Goal: Task Accomplishment & Management: Manage account settings

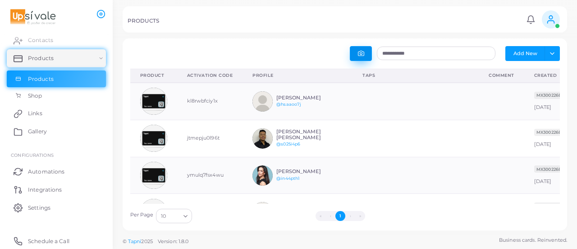
click at [359, 52] on icon "button" at bounding box center [361, 53] width 6 height 5
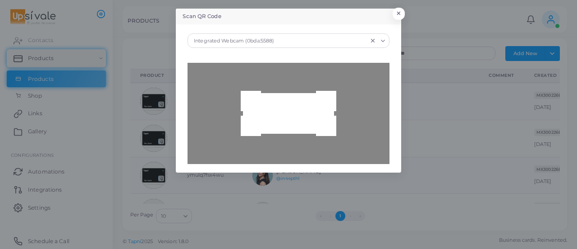
type input "**********"
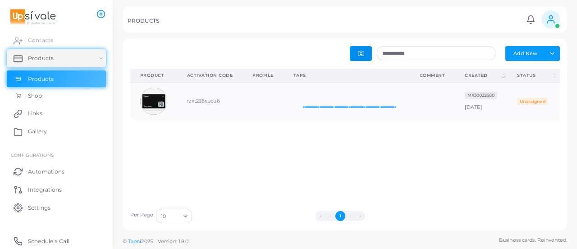
scroll to position [0, 38]
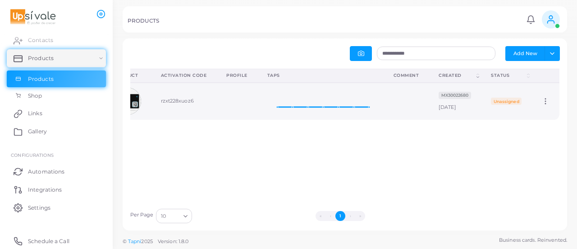
click at [542, 103] on icon at bounding box center [546, 101] width 8 height 8
click at [538, 113] on span "Edit" at bounding box center [539, 114] width 9 height 7
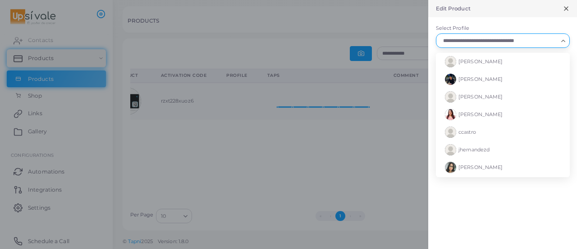
click at [472, 39] on input "Select Profile" at bounding box center [499, 41] width 118 height 10
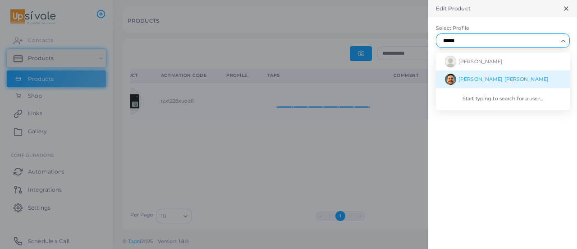
click at [486, 76] on span "[PERSON_NAME] [PERSON_NAME]" at bounding box center [504, 79] width 90 height 6
type input "******"
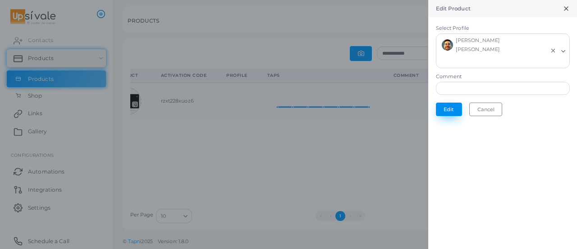
click at [456, 103] on button "Edit" at bounding box center [449, 109] width 26 height 14
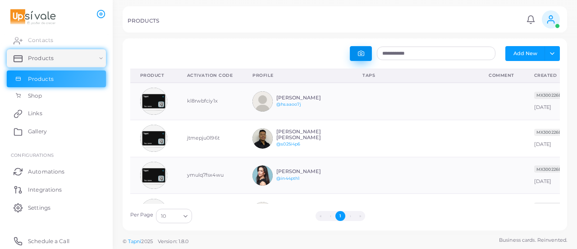
click at [363, 51] on icon "button" at bounding box center [361, 53] width 6 height 5
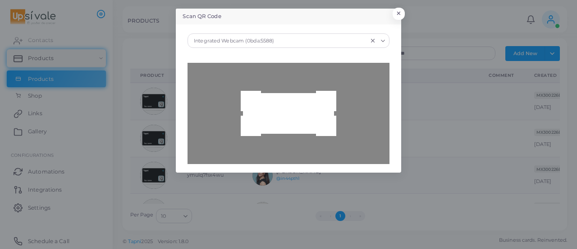
type input "**********"
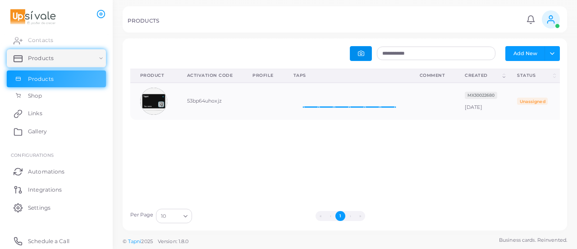
scroll to position [0, 38]
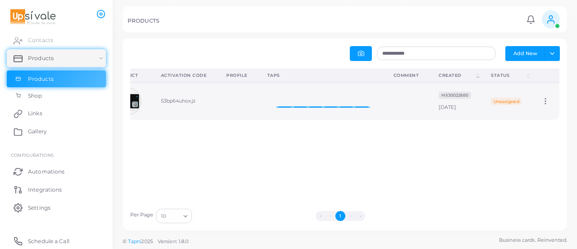
click at [545, 99] on circle at bounding box center [545, 98] width 1 height 1
click at [543, 106] on span "Edit" at bounding box center [539, 109] width 9 height 7
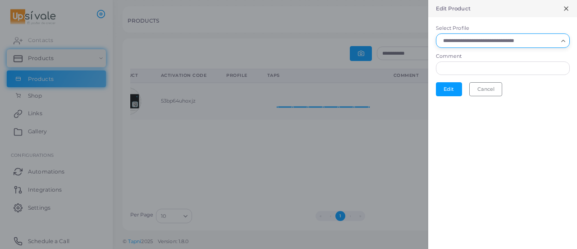
click at [484, 40] on input "Select Profile" at bounding box center [499, 41] width 118 height 10
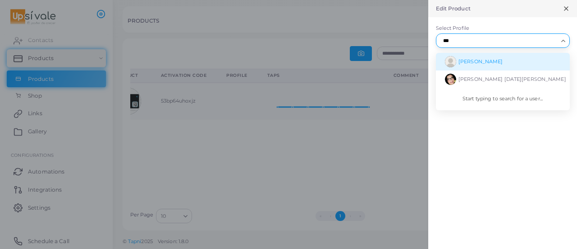
click at [496, 60] on span "[PERSON_NAME]" at bounding box center [481, 61] width 44 height 6
type input "***"
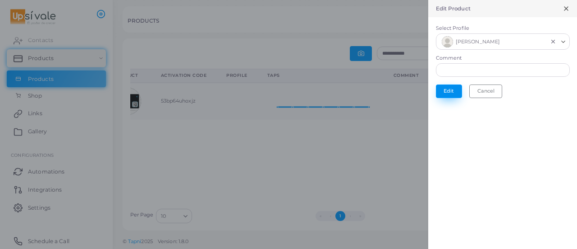
click at [444, 87] on button "Edit" at bounding box center [449, 91] width 26 height 14
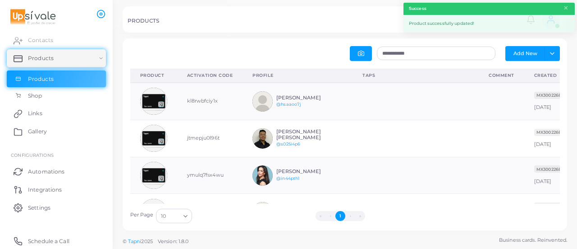
scroll to position [30, 119]
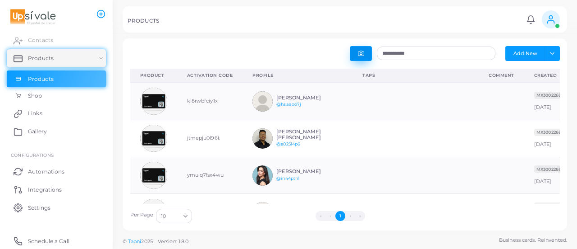
click at [359, 51] on icon "button" at bounding box center [361, 53] width 6 height 6
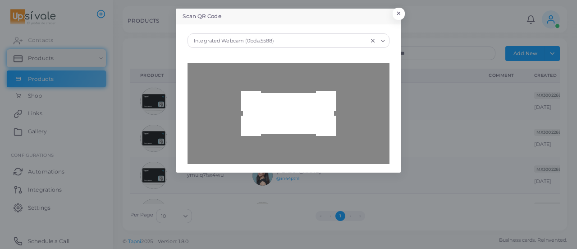
type input "**********"
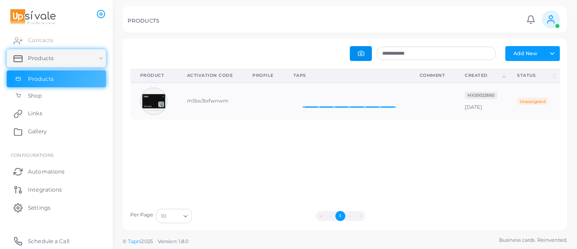
scroll to position [0, 38]
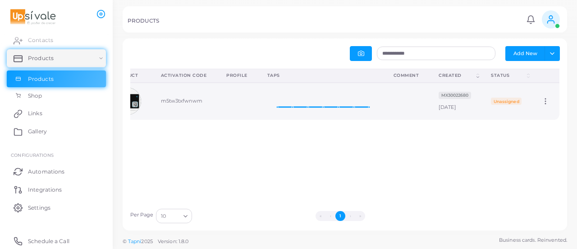
click at [542, 100] on icon at bounding box center [546, 101] width 8 height 8
click at [540, 104] on ul "Edit" at bounding box center [542, 111] width 50 height 22
click at [542, 104] on icon at bounding box center [546, 101] width 8 height 8
click at [543, 119] on link "Edit" at bounding box center [541, 115] width 49 height 12
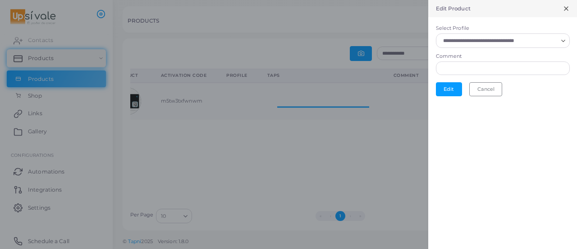
scroll to position [7, 7]
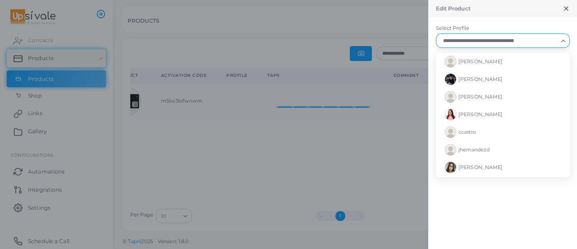
click at [503, 41] on input "Select Profile" at bounding box center [499, 41] width 118 height 10
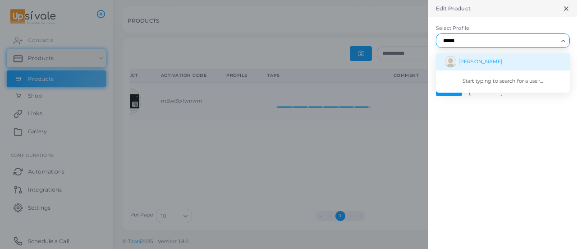
click at [489, 64] on li "[PERSON_NAME]" at bounding box center [503, 62] width 134 height 18
type input "******"
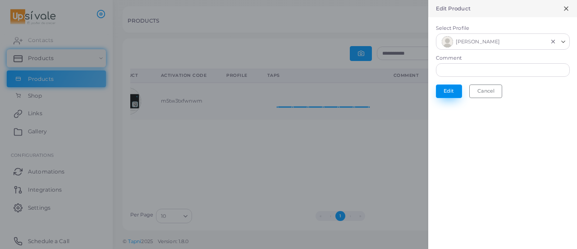
click at [451, 92] on button "Edit" at bounding box center [449, 91] width 26 height 14
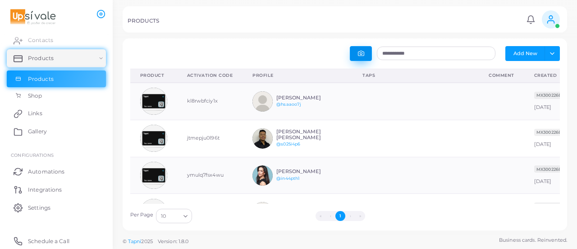
click at [355, 59] on button "button" at bounding box center [361, 53] width 22 height 15
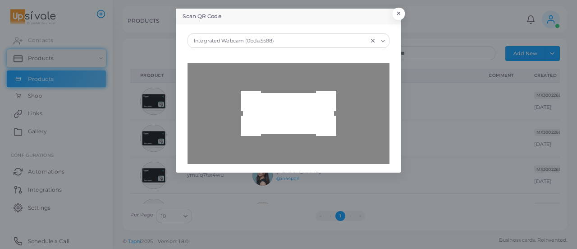
type input "**********"
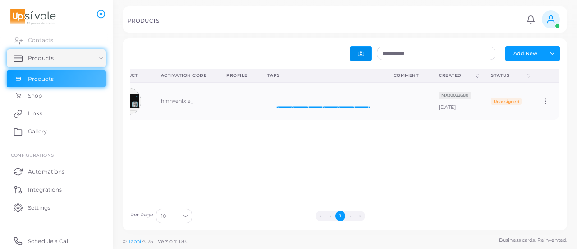
scroll to position [0, 38]
click at [542, 102] on icon at bounding box center [546, 101] width 8 height 8
click at [541, 107] on link "Edit" at bounding box center [541, 112] width 49 height 12
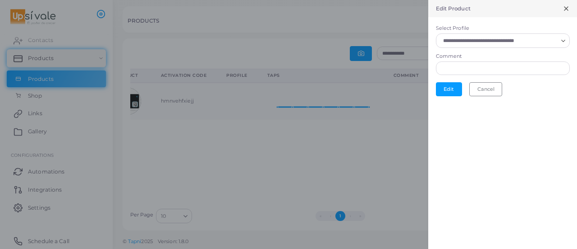
click at [485, 37] on input "Select Profile" at bounding box center [499, 41] width 118 height 10
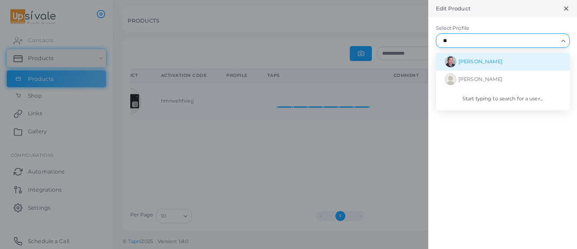
type input "*"
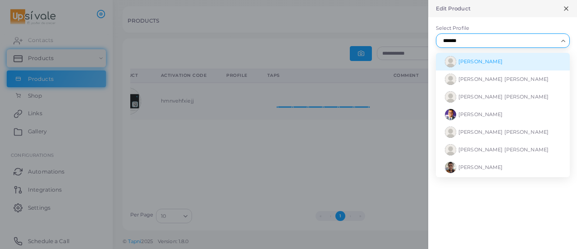
click at [488, 57] on li "[PERSON_NAME]" at bounding box center [503, 62] width 134 height 18
type input "******"
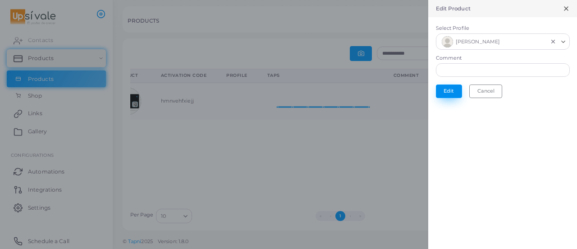
click at [441, 88] on button "Edit" at bounding box center [449, 91] width 26 height 14
